Goal: Task Accomplishment & Management: Complete application form

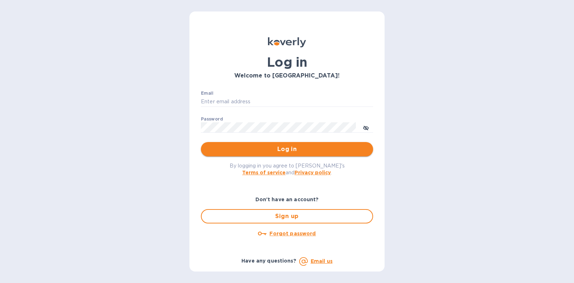
type input "[PERSON_NAME][EMAIL_ADDRESS][DOMAIN_NAME]"
click at [283, 153] on button "Log in" at bounding box center [287, 149] width 172 height 14
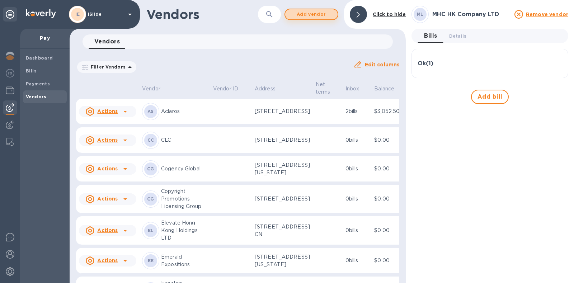
click at [312, 15] on span "Add vendor" at bounding box center [311, 14] width 41 height 9
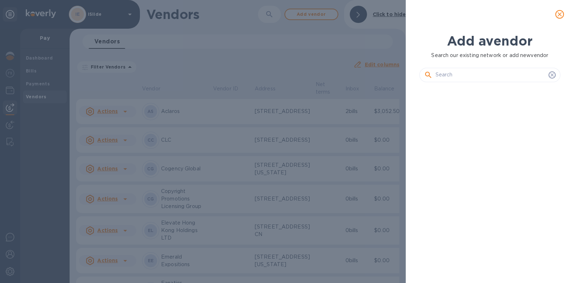
scroll to position [170, 144]
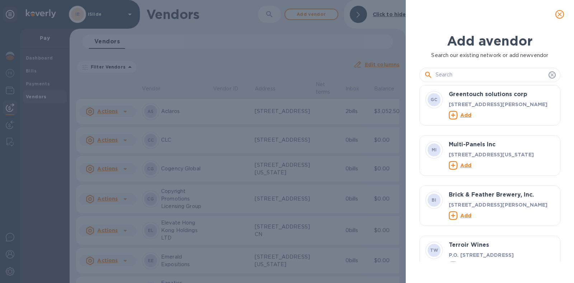
click at [481, 72] on input "text" at bounding box center [490, 75] width 110 height 11
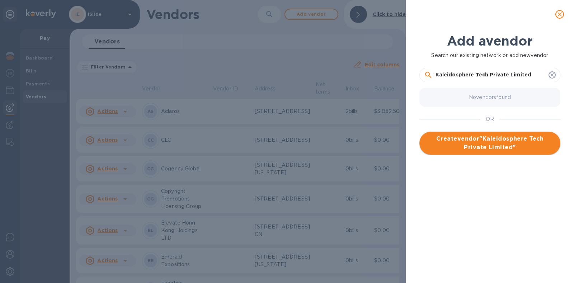
type input "Kaleidosphere Tech Private Limited"
click at [501, 138] on span "Create vendor " Kaleidosphere Tech Private Limited "" at bounding box center [489, 142] width 129 height 17
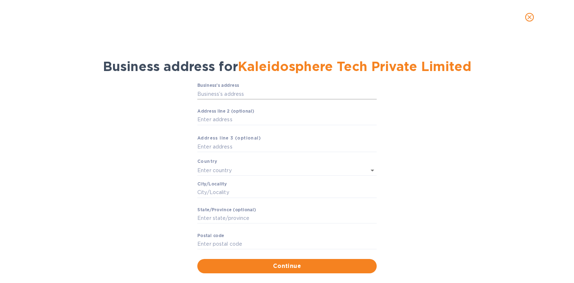
click at [228, 92] on input "Business’s аddress" at bounding box center [286, 94] width 179 height 11
click at [222, 94] on input "Business’s аddress" at bounding box center [286, 94] width 179 height 11
paste input "No.17288, K K Villa, 1st E Main Road, D Block, Rajajinagar Bangalore Karnataka …"
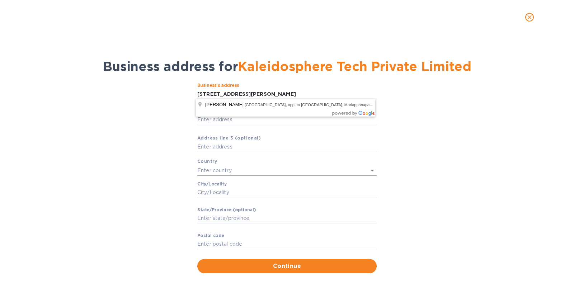
type input "No.17288, K K Villa, 1st E Main Road, D Block, Rajajinagar Bangalore Karnataka …"
click at [234, 169] on input "text" at bounding box center [276, 170] width 159 height 10
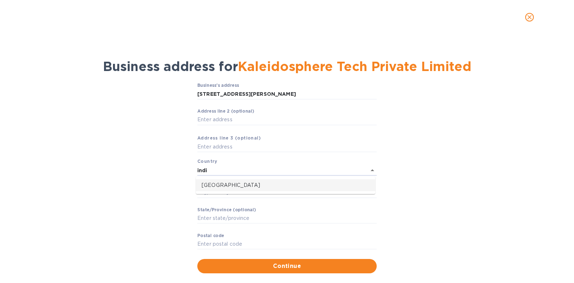
click at [229, 182] on p "India" at bounding box center [285, 185] width 168 height 8
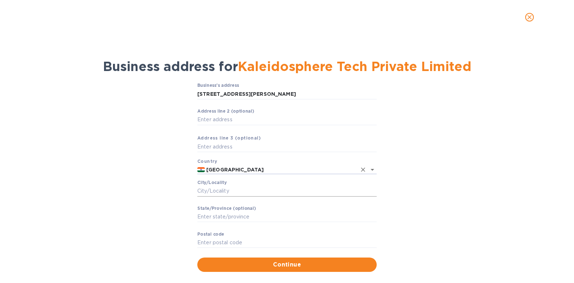
type input "India"
click at [233, 188] on input "Сity/Locаlity" at bounding box center [286, 191] width 179 height 11
drag, startPoint x: 432, startPoint y: 122, endPoint x: 416, endPoint y: 119, distance: 16.3
click at [429, 121] on div "Business’s аddress No.17288, K K Villa, 1st E Main Road, D Block, Rajajinagar B…" at bounding box center [286, 177] width 555 height 197
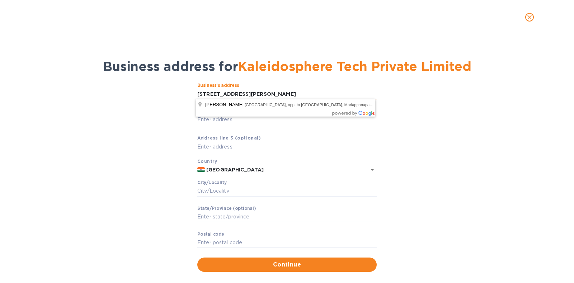
click at [365, 91] on input "No.17288, K K Villa, 1st E Main Road, D Block, Rajajinagar Bangalore Karnataka …" at bounding box center [286, 94] width 179 height 11
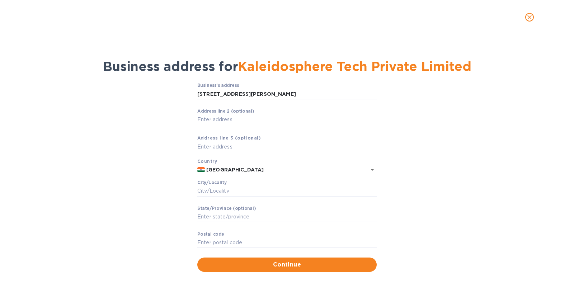
type input "1728/8 1st E Main Road"
type input "Bengaluru"
type input "KA"
type input "560010"
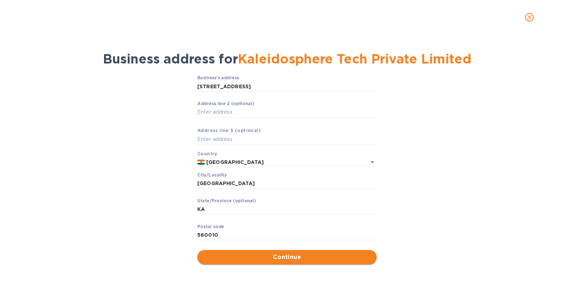
scroll to position [10, 0]
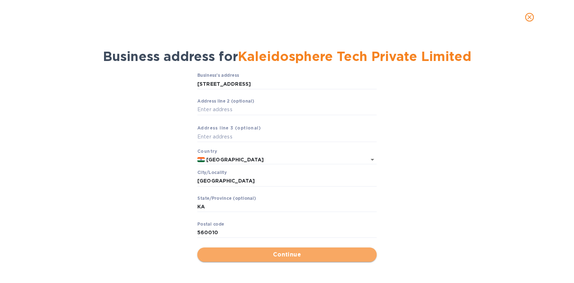
click at [281, 258] on button "Continue" at bounding box center [286, 254] width 179 height 14
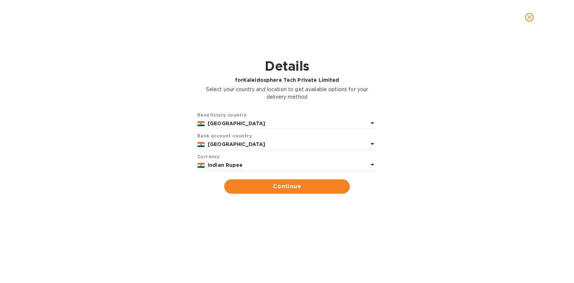
click at [294, 167] on p "Indian Rupee" at bounding box center [288, 165] width 160 height 8
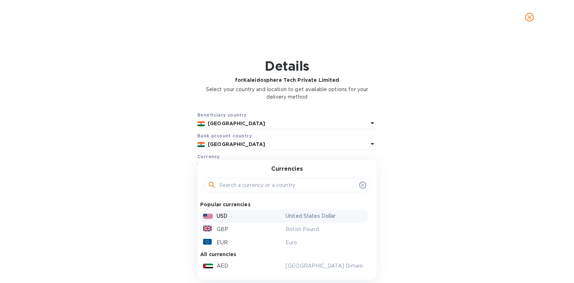
click at [223, 217] on p "USD" at bounding box center [222, 216] width 11 height 8
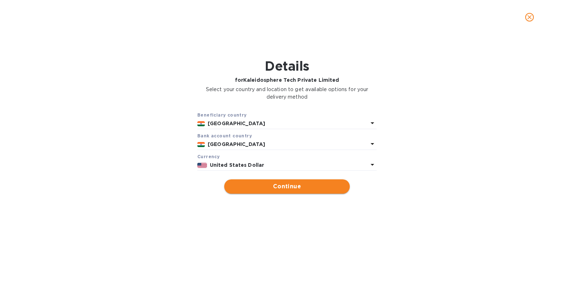
click at [273, 185] on span "Continue" at bounding box center [287, 186] width 114 height 9
type input "Kaleidosphere Tech Private Limited"
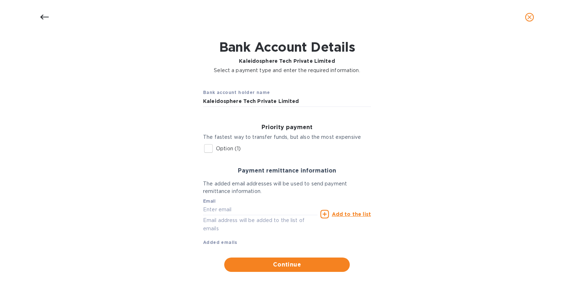
scroll to position [30, 0]
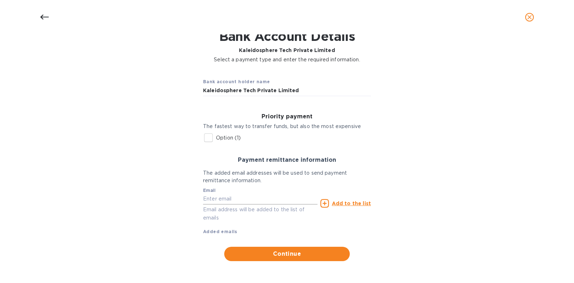
click at [271, 197] on input "text" at bounding box center [260, 199] width 114 height 11
type input "tejas@islideusa.com"
click at [342, 203] on u "Add to the list" at bounding box center [351, 203] width 39 height 6
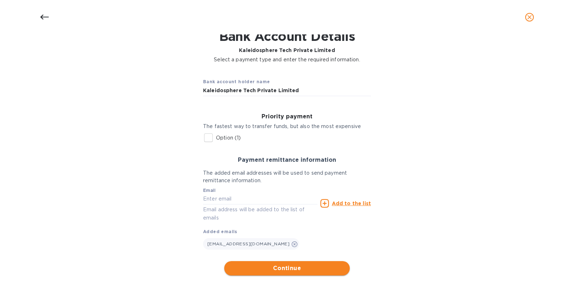
click at [284, 265] on span "Continue" at bounding box center [287, 268] width 114 height 9
click at [280, 266] on span "Continue" at bounding box center [287, 268] width 114 height 9
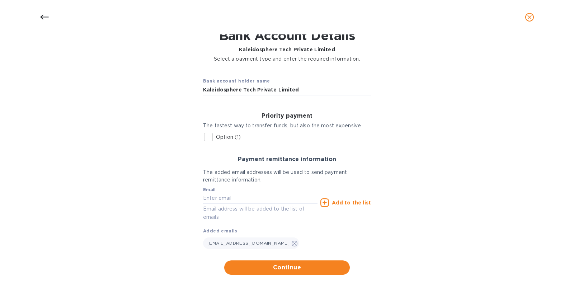
scroll to position [44, 0]
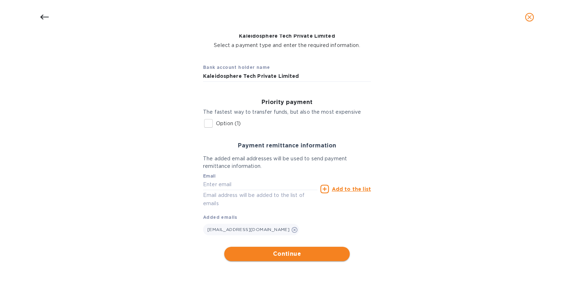
click at [274, 252] on span "Continue" at bounding box center [287, 254] width 114 height 9
click at [201, 121] on input "Option (1)" at bounding box center [208, 123] width 15 height 15
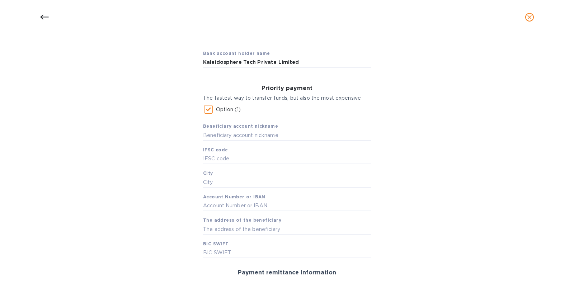
scroll to position [5, 0]
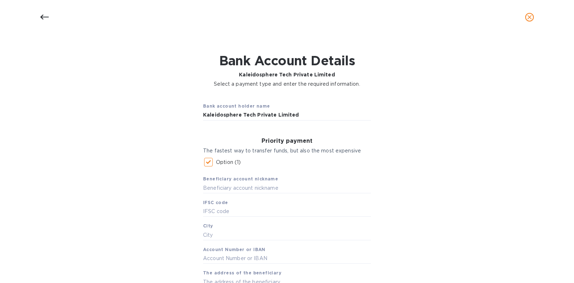
click at [206, 161] on input "Option (1)" at bounding box center [208, 162] width 15 height 15
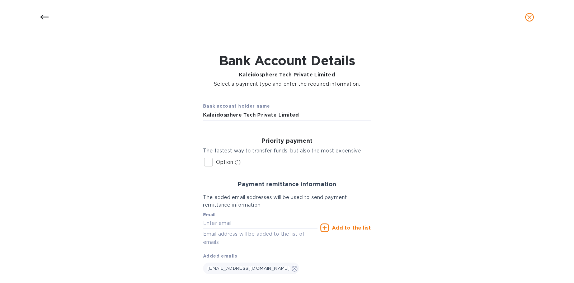
scroll to position [44, 0]
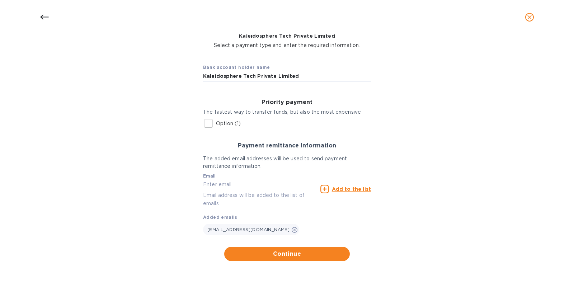
click at [208, 125] on input "Option (1)" at bounding box center [208, 123] width 15 height 15
checkbox input "true"
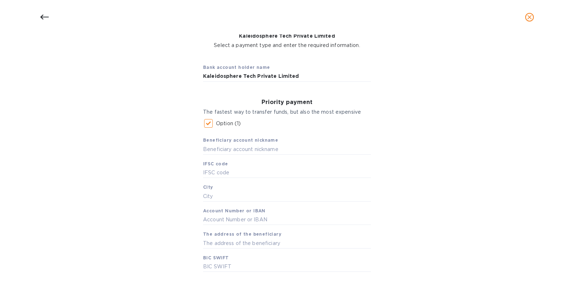
scroll to position [89, 0]
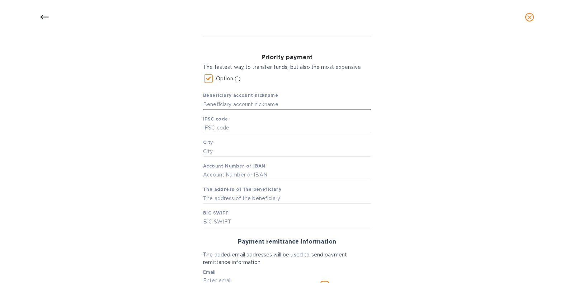
click at [226, 104] on input "text" at bounding box center [287, 104] width 168 height 11
type input "Kaleidosphere Tech"
type input "HDFC0000065"
type input "50200106030703"
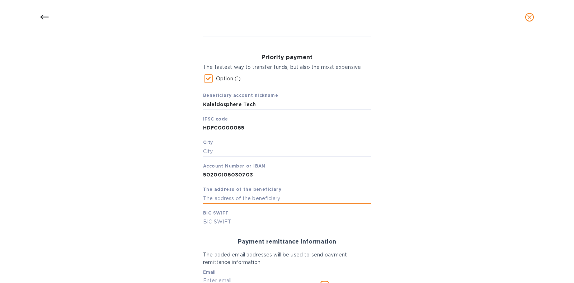
paste input "No.17288, K K Villa, 1st E Main Road, D Block, Rajajinagar Bangalore Karnataka …"
type input "No.17288, K K Villa, 1st E Main Road, D Block, Rajajinagar Bangalore Karnataka …"
click at [231, 214] on div "Beneficiary account nickname Kaleidosphere Tech IFSC code HDFC0000065 City Acco…" at bounding box center [287, 156] width 168 height 141
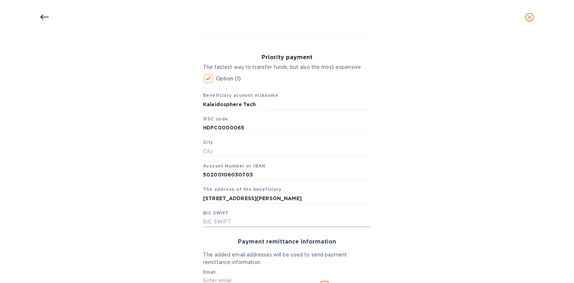
click at [229, 219] on input "text" at bounding box center [287, 222] width 168 height 11
type input "HDFCINBBXXX"
click at [229, 151] on input "text" at bounding box center [287, 151] width 168 height 11
type input "Bangalore"
click at [169, 149] on div "Bank account holder name Kaleidosphere Tech Private Limited Priority payment Th…" at bounding box center [286, 185] width 555 height 353
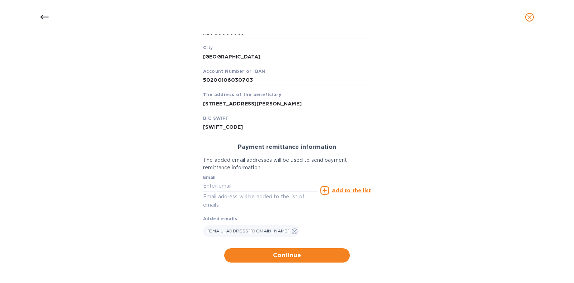
scroll to position [185, 0]
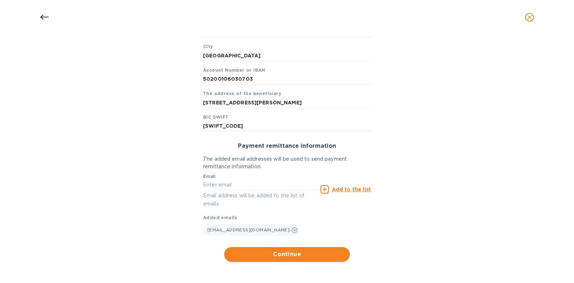
click at [287, 247] on button "Continue" at bounding box center [286, 254] width 125 height 14
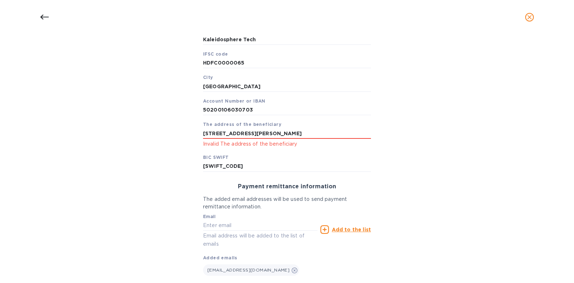
scroll to position [140, 0]
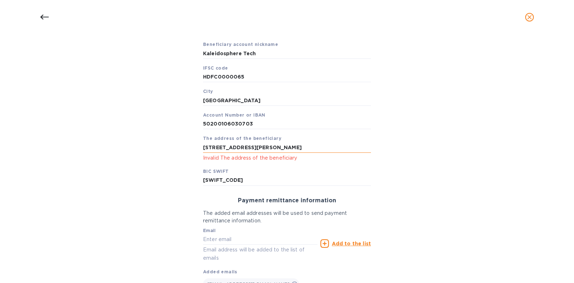
click at [224, 146] on input "No.17288, K K Villa, 1st E Main Road, D Block, Rajajinagar Bangalore Karnataka …" at bounding box center [287, 147] width 168 height 11
type input "17288 1st E Main Road, D Block, Rajajinagar Bangalore Karnataka India 560010"
click at [450, 160] on div "Bank account holder name Kaleidosphere Tech Private Limited Priority payment Th…" at bounding box center [286, 139] width 555 height 362
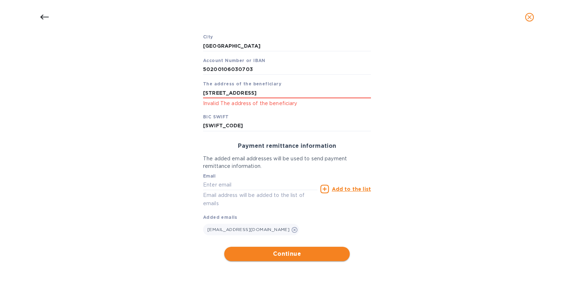
click at [262, 251] on span "Continue" at bounding box center [287, 254] width 114 height 9
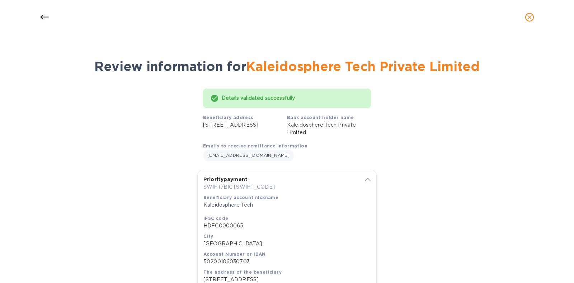
scroll to position [90, 0]
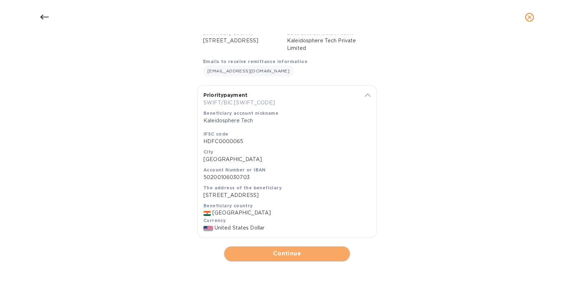
click at [301, 253] on span "Continue" at bounding box center [287, 253] width 114 height 9
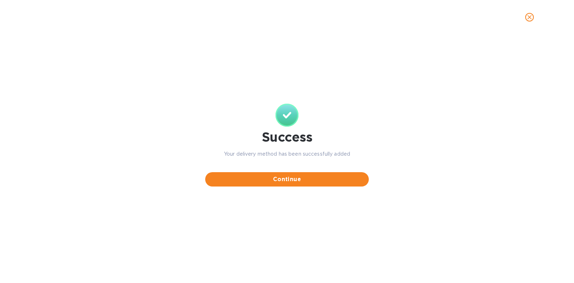
scroll to position [0, 0]
click at [305, 183] on span "Continue" at bounding box center [287, 179] width 152 height 9
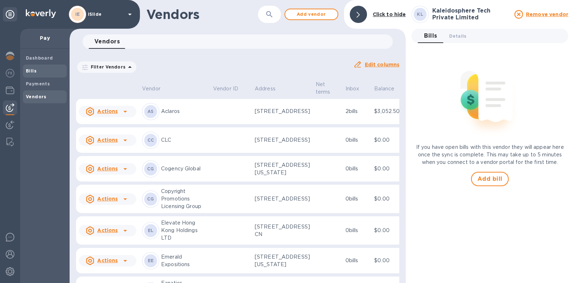
click at [30, 74] on div "Bills" at bounding box center [45, 71] width 44 height 13
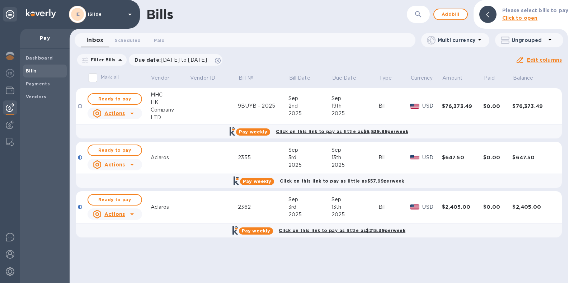
click at [313, 190] on table "Mark all Vendor Vendor ID Bill № Bill Date Due Date Type Currency Amount Paid B…" at bounding box center [318, 157] width 485 height 175
click at [455, 14] on span "Add bill" at bounding box center [450, 14] width 22 height 9
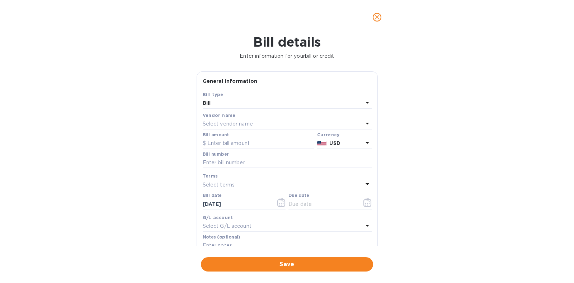
click at [254, 121] on div "Select vendor name" at bounding box center [283, 124] width 160 height 10
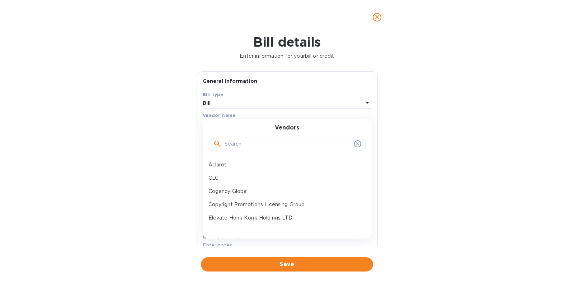
click at [251, 142] on input "text" at bounding box center [287, 144] width 127 height 11
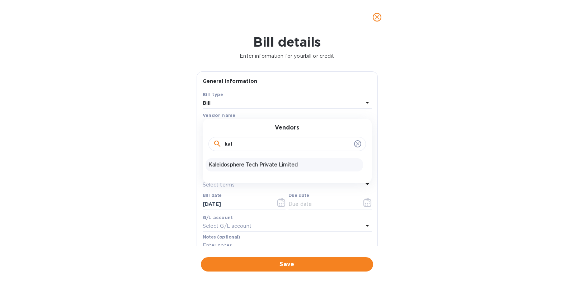
type input "kal"
click at [267, 164] on p "Kaleidosphere Tech Private Limited" at bounding box center [284, 165] width 152 height 8
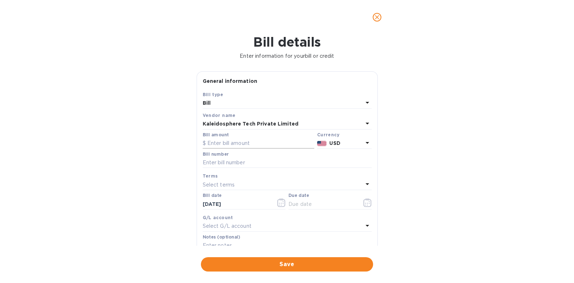
click at [244, 144] on input "text" at bounding box center [258, 143] width 111 height 11
type input "1,035"
click at [249, 165] on input "text" at bounding box center [287, 162] width 169 height 11
paste input "SINV-25-00003"
type input "SINV-25-00003"
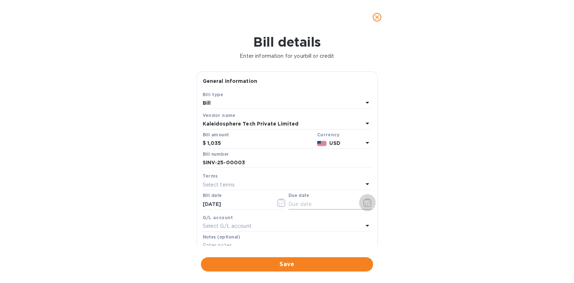
click at [365, 201] on icon "button" at bounding box center [367, 202] width 8 height 9
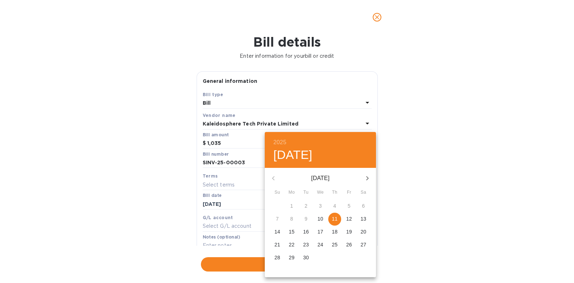
click at [337, 218] on span "11" at bounding box center [334, 218] width 13 height 7
type input "09/11/2025"
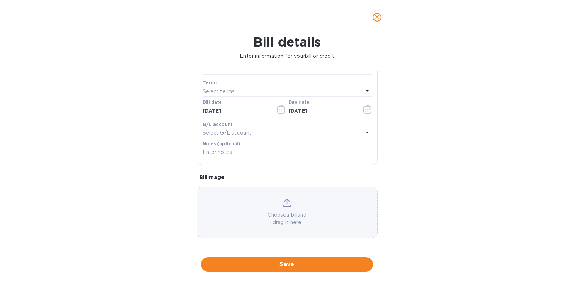
scroll to position [94, 0]
click at [289, 261] on span "Save" at bounding box center [286, 264] width 161 height 9
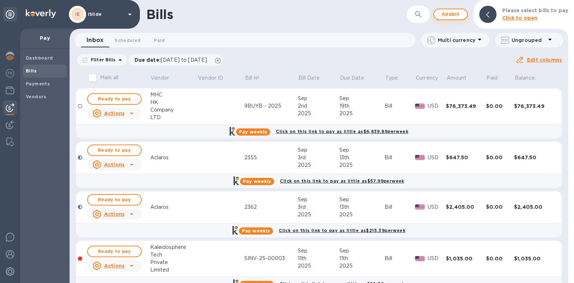
click at [444, 14] on span "Add bill" at bounding box center [450, 14] width 22 height 9
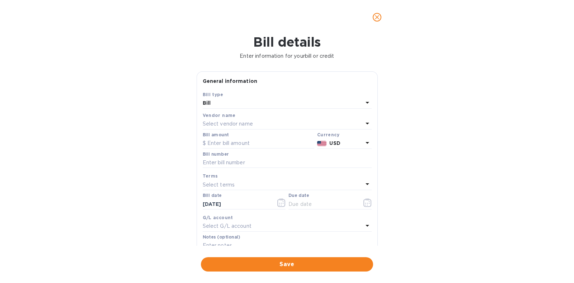
click at [249, 123] on p "Select vendor name" at bounding box center [228, 124] width 50 height 8
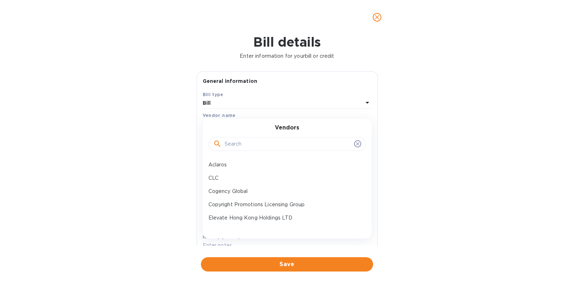
click at [248, 141] on input "text" at bounding box center [287, 144] width 127 height 11
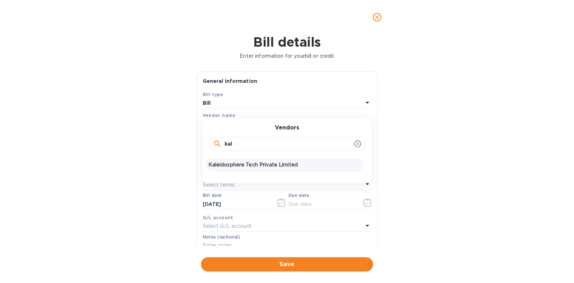
type input "kal"
click at [253, 161] on p "Kaleidosphere Tech Private Limited" at bounding box center [284, 165] width 152 height 8
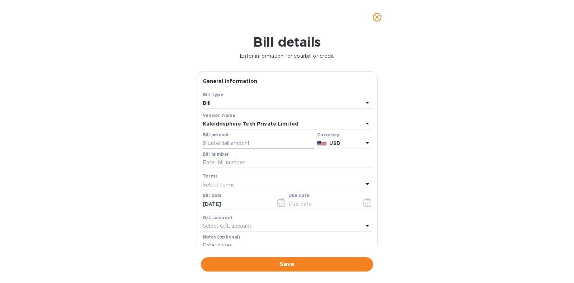
click at [239, 143] on input "text" at bounding box center [258, 143] width 111 height 11
type input "540"
paste input "SINV-25-00002"
type input "SINV-25-00002"
click at [368, 203] on icon "button" at bounding box center [367, 202] width 8 height 9
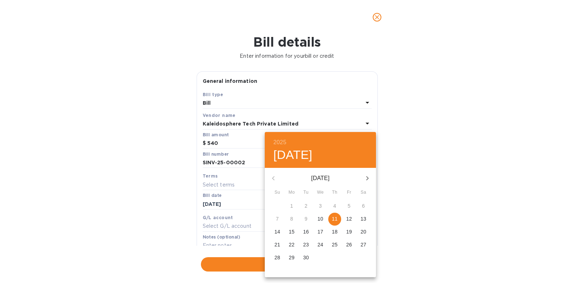
click at [330, 215] on span "11" at bounding box center [334, 218] width 13 height 7
type input "09/11/2025"
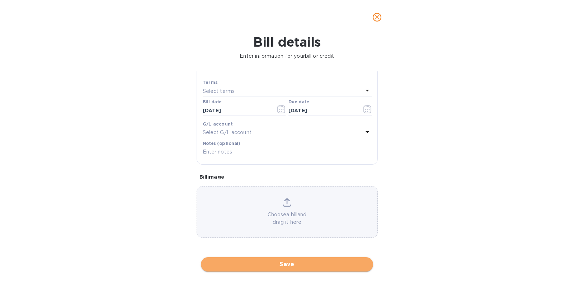
click at [292, 261] on span "Save" at bounding box center [286, 264] width 161 height 9
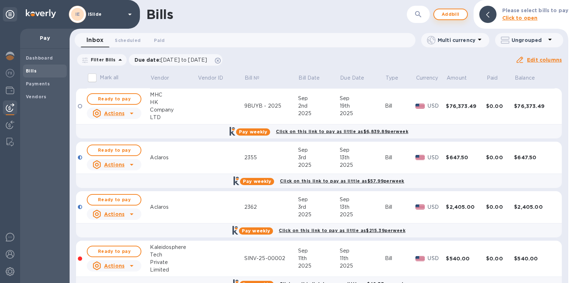
click at [450, 16] on span "Add bill" at bounding box center [450, 14] width 22 height 9
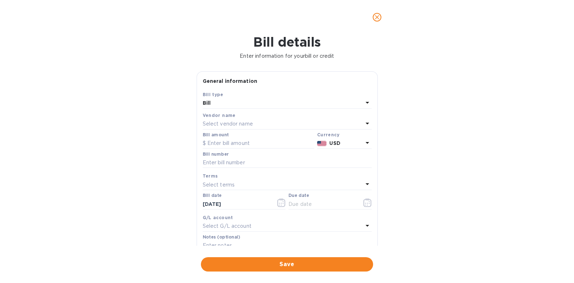
click at [241, 123] on p "Select vendor name" at bounding box center [228, 124] width 50 height 8
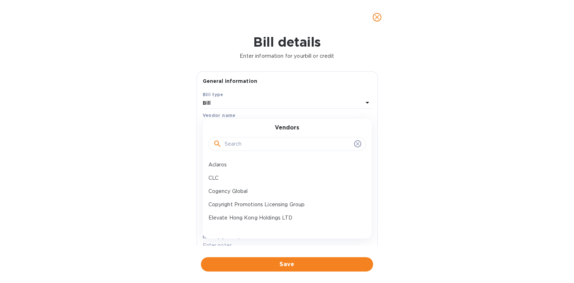
click at [252, 148] on input "text" at bounding box center [287, 144] width 127 height 11
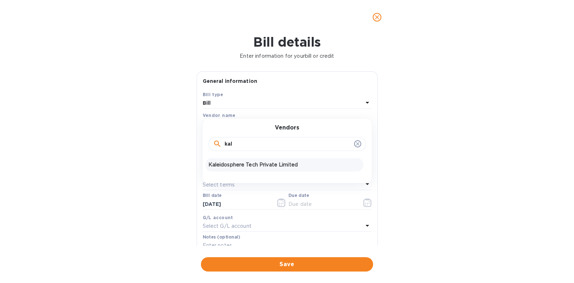
type input "kal"
click at [255, 158] on div "Kaleidosphere Tech Private Limited" at bounding box center [283, 164] width 157 height 13
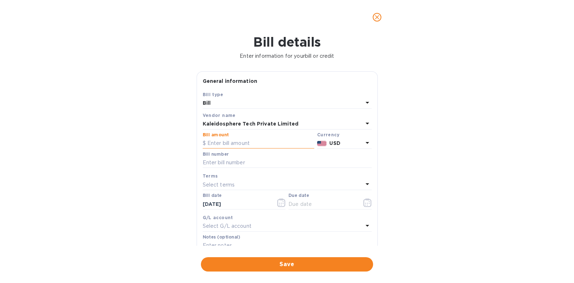
click at [248, 144] on input "text" at bounding box center [258, 143] width 111 height 11
type input "1"
click at [261, 161] on input "text" at bounding box center [287, 162] width 169 height 11
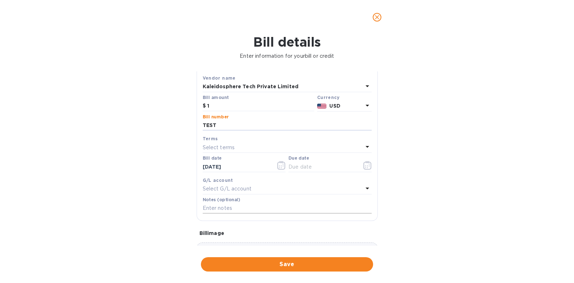
scroll to position [89, 0]
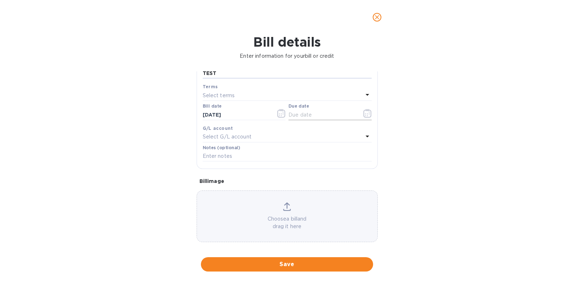
type input "TEST"
click at [363, 110] on icon "button" at bounding box center [367, 113] width 8 height 9
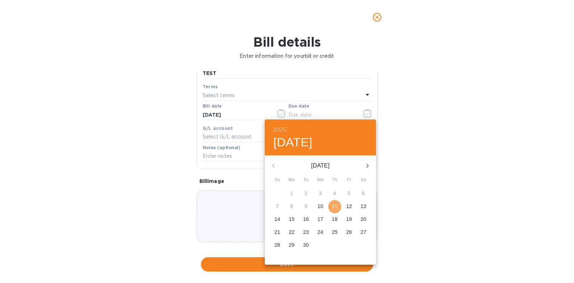
click at [332, 205] on p "11" at bounding box center [335, 206] width 6 height 7
type input "09/11/2025"
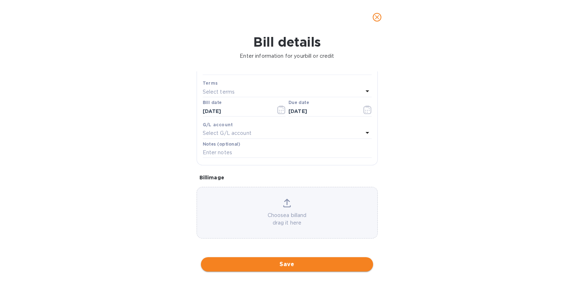
scroll to position [94, 0]
click at [309, 263] on span "Save" at bounding box center [286, 264] width 161 height 9
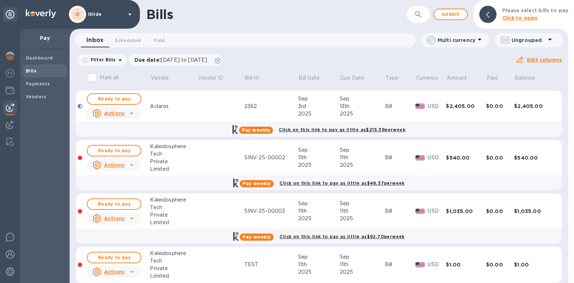
scroll to position [109, 0]
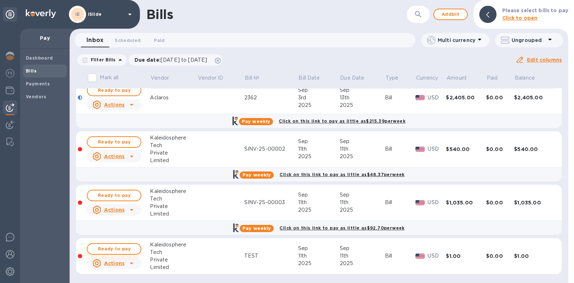
click at [119, 246] on span "Ready to pay" at bounding box center [114, 248] width 42 height 9
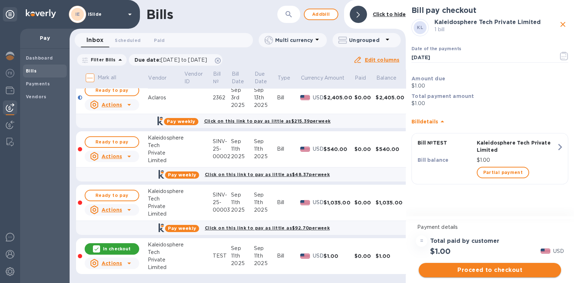
click at [493, 272] on span "Proceed to checkout" at bounding box center [489, 270] width 131 height 9
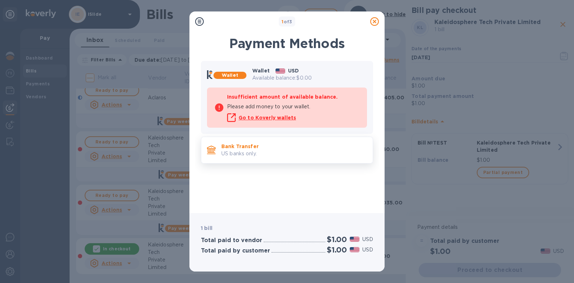
click at [307, 153] on p "US banks only." at bounding box center [294, 154] width 146 height 8
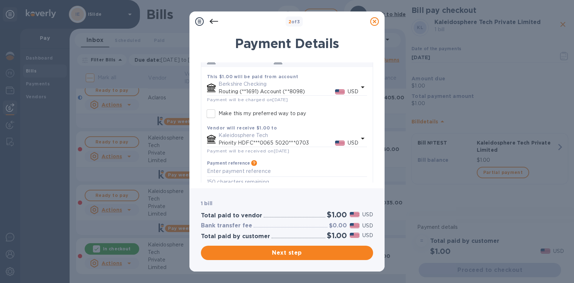
scroll to position [53, 0]
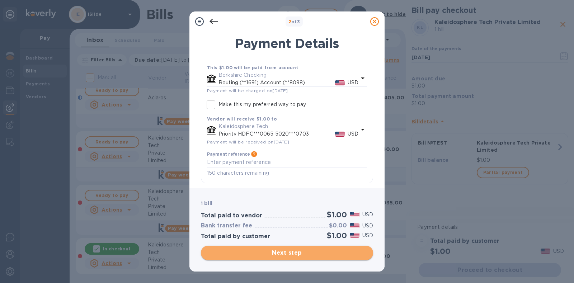
click at [285, 253] on span "Next step" at bounding box center [286, 252] width 161 height 9
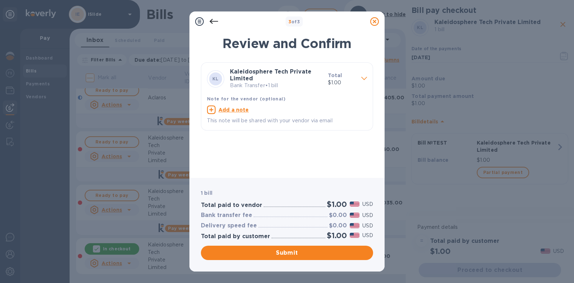
click at [242, 109] on u "Add a note" at bounding box center [233, 110] width 30 height 6
click at [242, 114] on div "x" at bounding box center [281, 110] width 148 height 11
type textarea "Test Payment to ensure accurate delivery"
click at [301, 248] on span "Submit" at bounding box center [286, 252] width 161 height 9
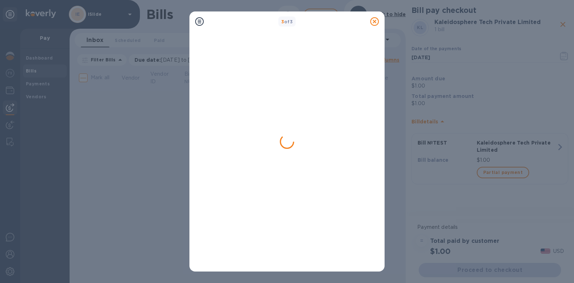
scroll to position [0, 0]
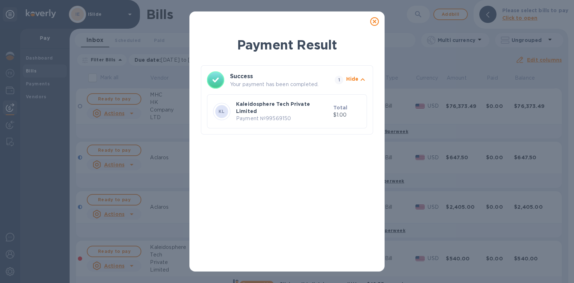
click at [375, 24] on icon at bounding box center [374, 21] width 9 height 9
